Goal: Information Seeking & Learning: Learn about a topic

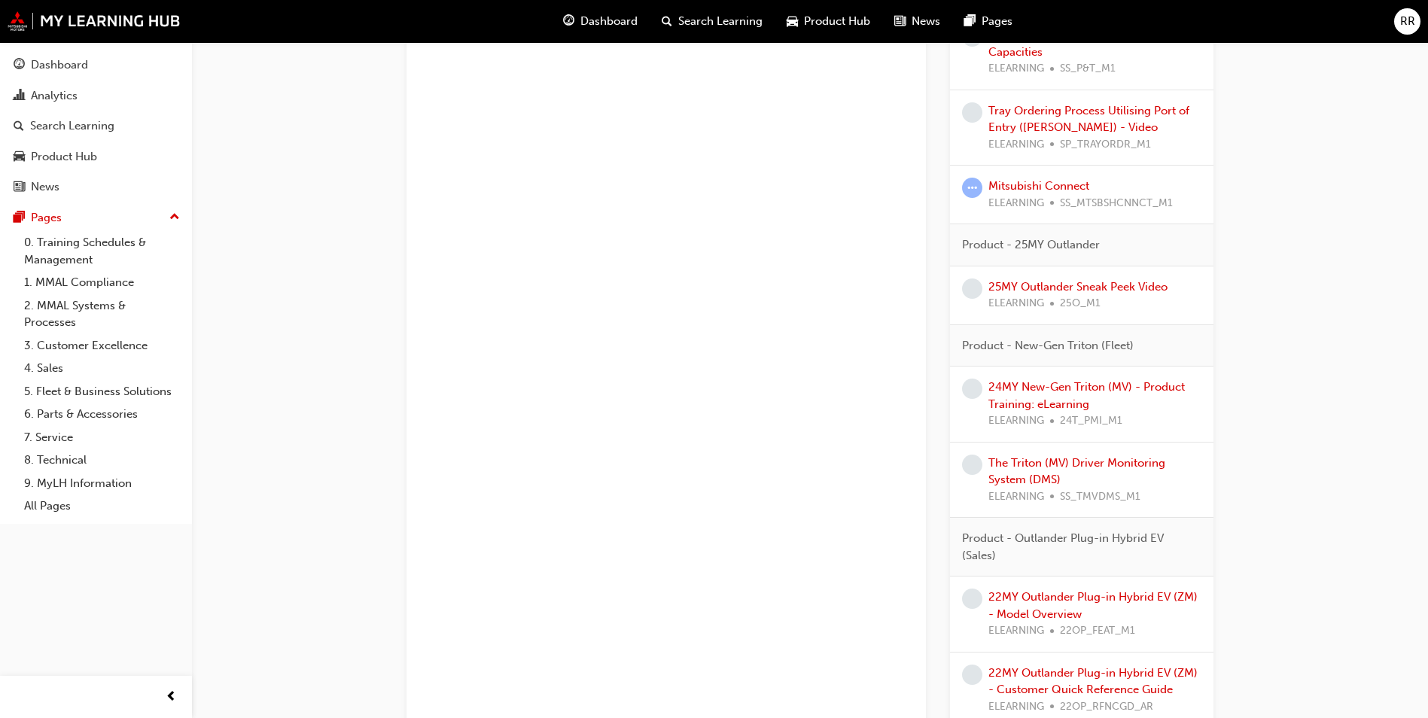
scroll to position [1204, 0]
click at [1056, 399] on link "24MY New-Gen Triton (MV) - Product Training: eLearning" at bounding box center [1086, 394] width 196 height 31
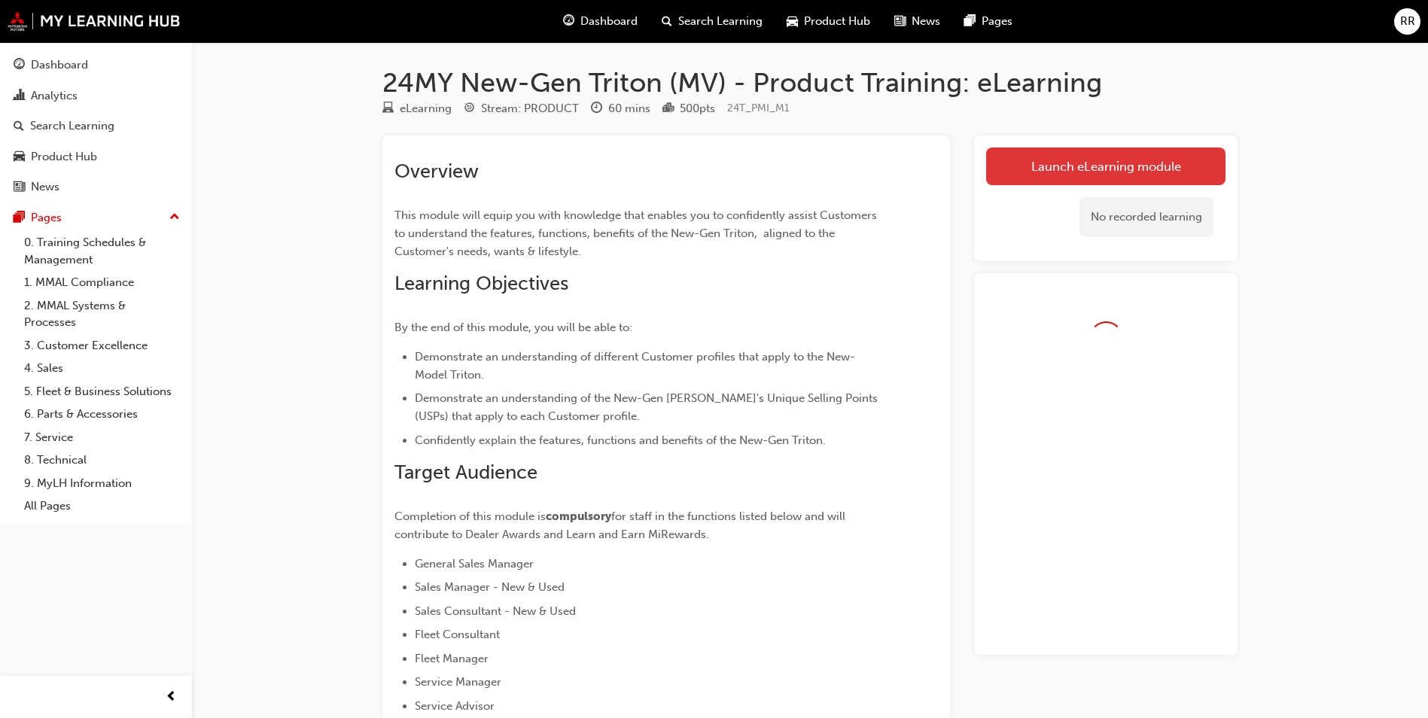
click at [1088, 148] on link "Launch eLearning module" at bounding box center [1105, 167] width 239 height 38
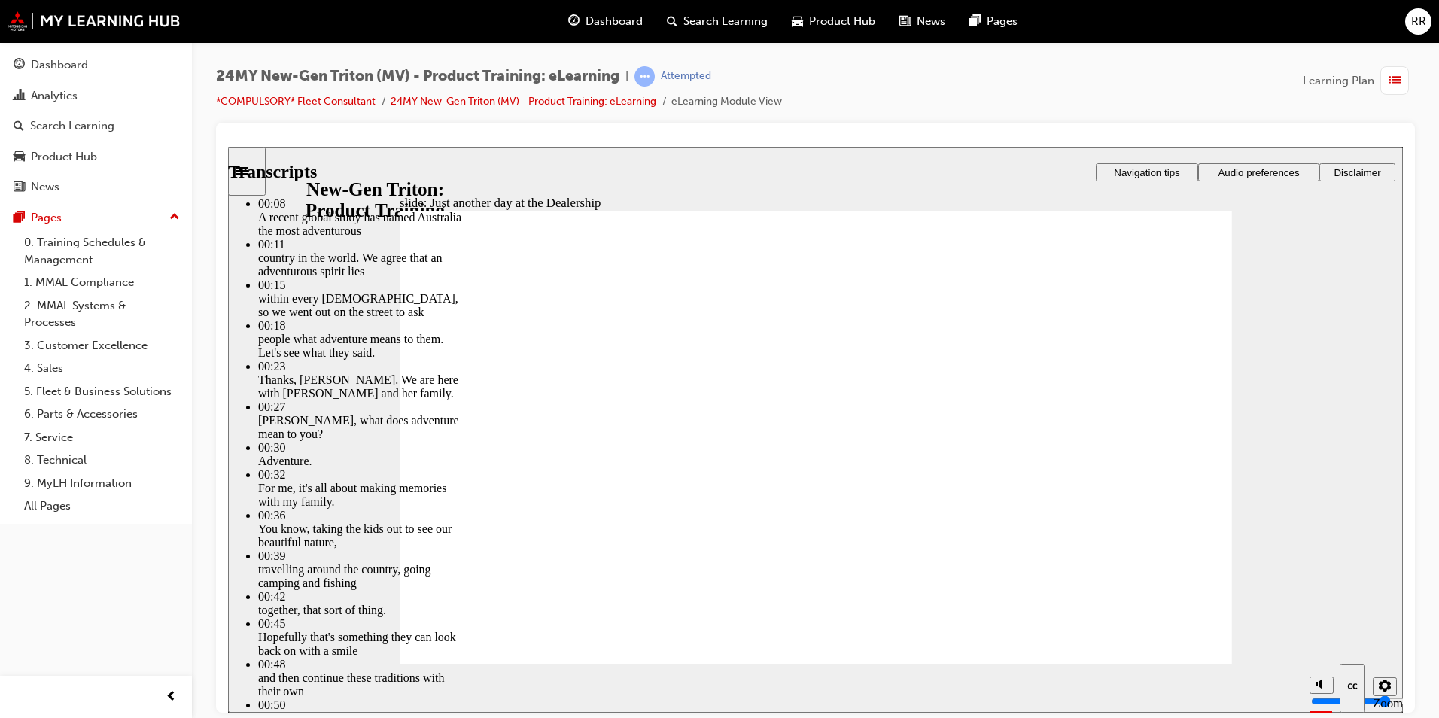
type input "2"
type input "0"
type input "2"
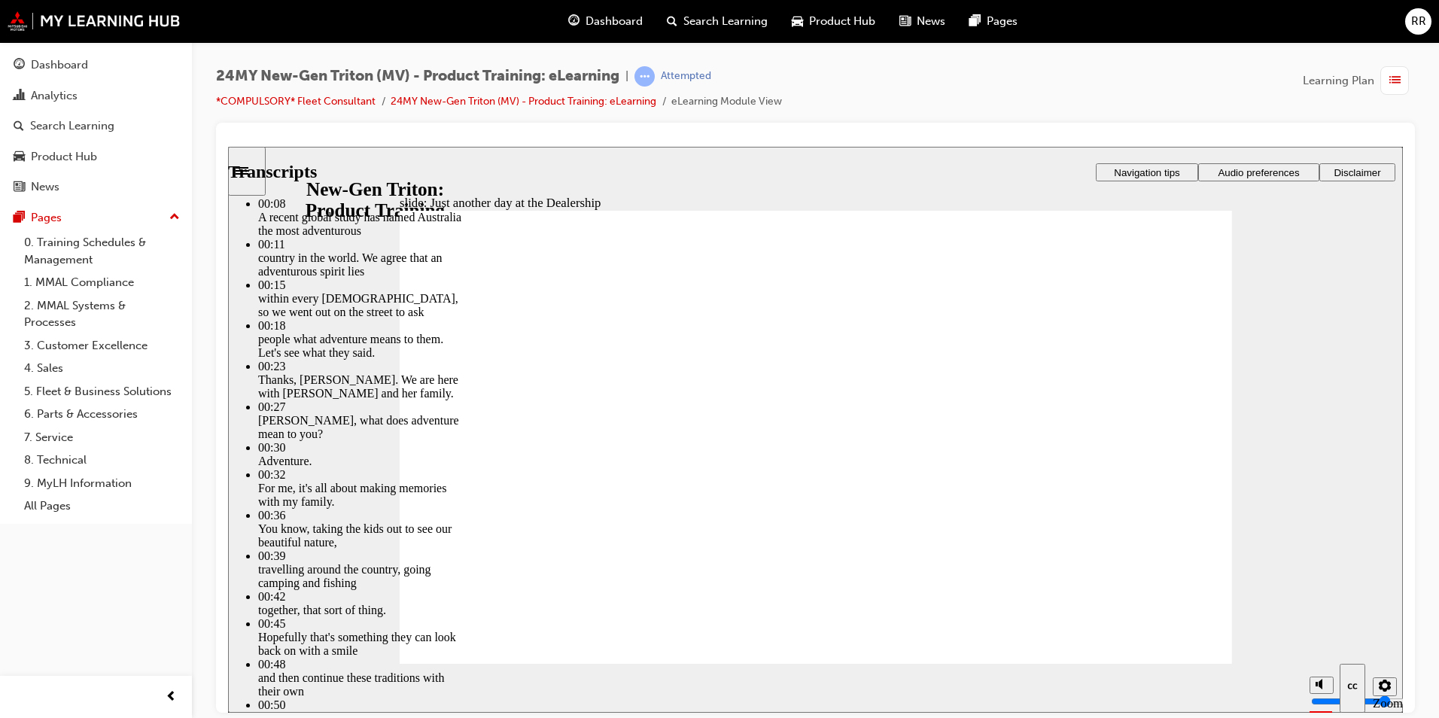
type input "0"
type input "260"
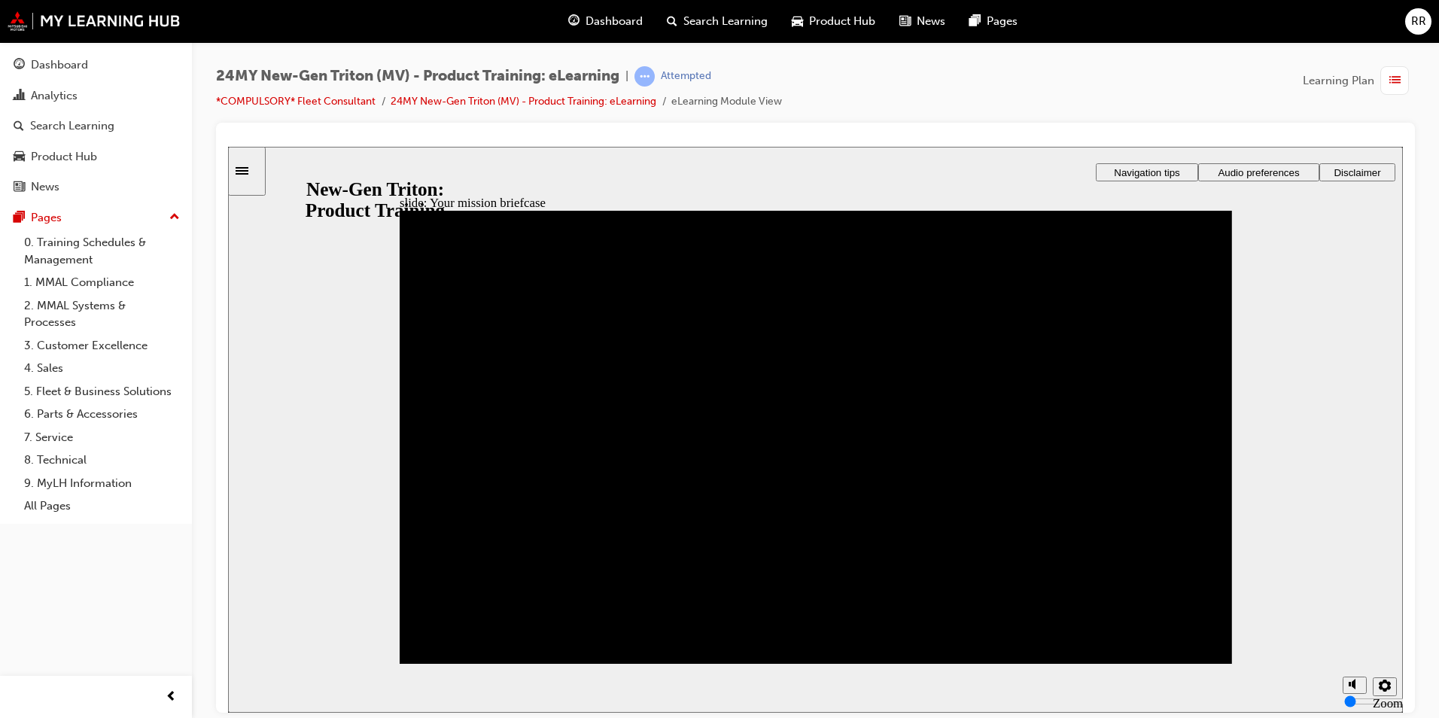
drag, startPoint x: 747, startPoint y: 541, endPoint x: 448, endPoint y: 362, distance: 348.4
drag, startPoint x: 452, startPoint y: 534, endPoint x: 470, endPoint y: 434, distance: 101.9
drag, startPoint x: 445, startPoint y: 607, endPoint x: 851, endPoint y: 444, distance: 437.8
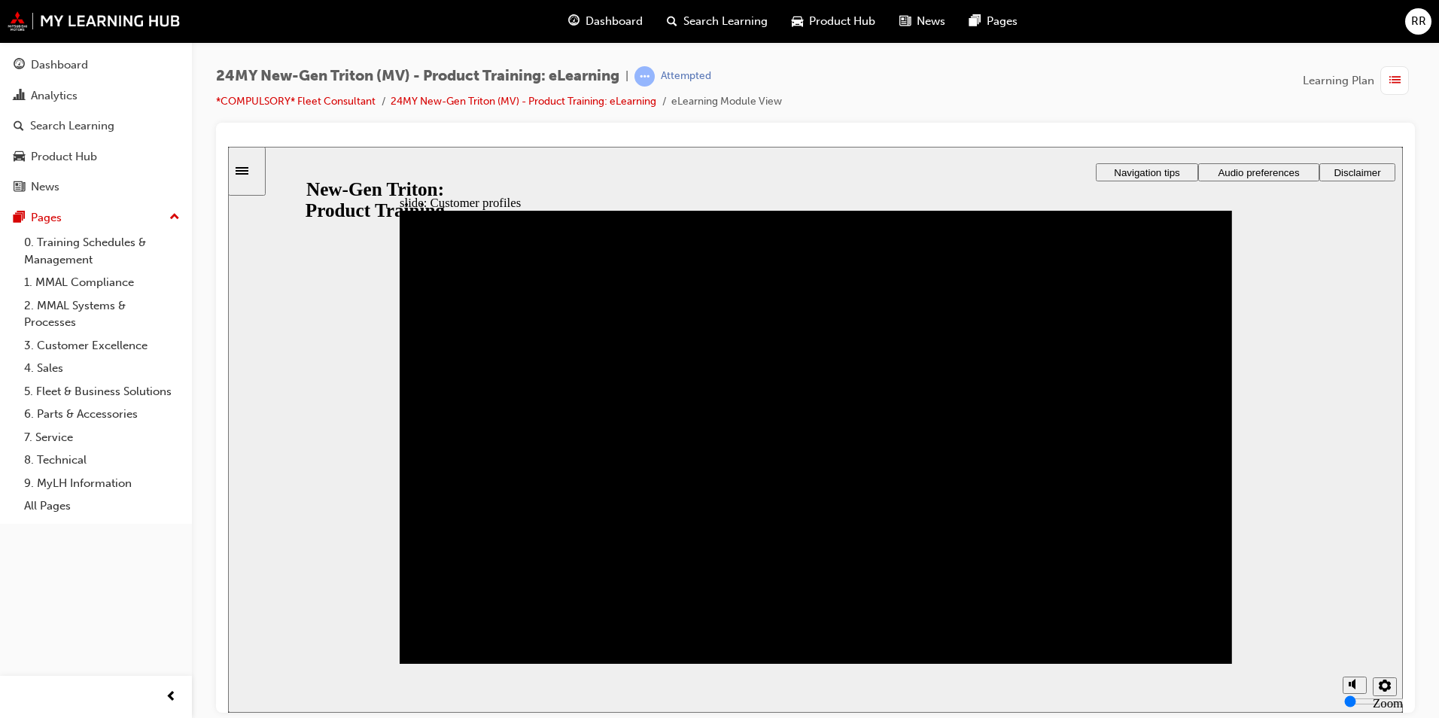
drag, startPoint x: 768, startPoint y: 609, endPoint x: 857, endPoint y: 379, distance: 246.9
